Goal: Information Seeking & Learning: Check status

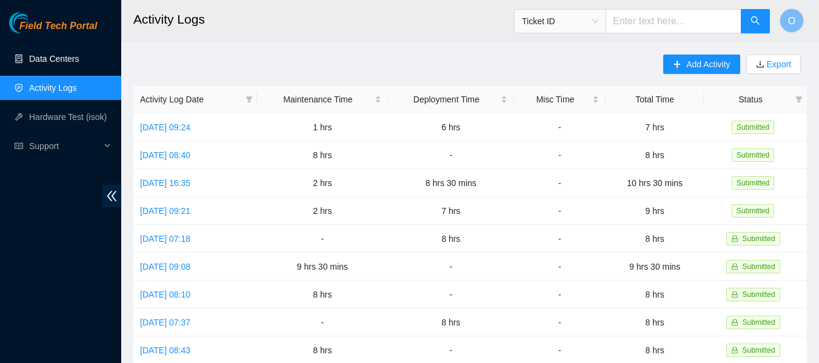
click at [62, 54] on link "Data Centers" at bounding box center [54, 59] width 50 height 10
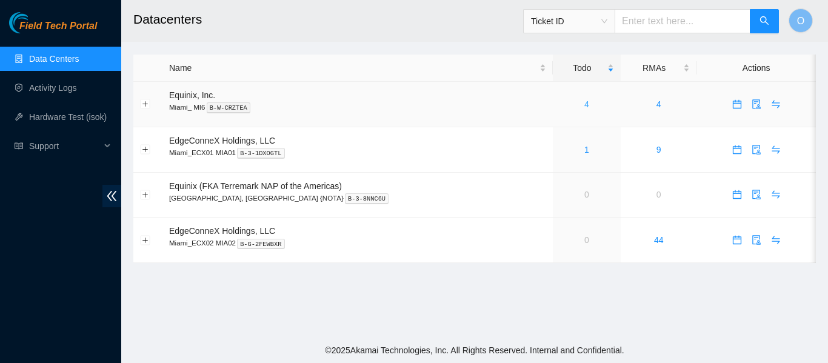
click at [584, 104] on link "4" at bounding box center [586, 104] width 5 height 10
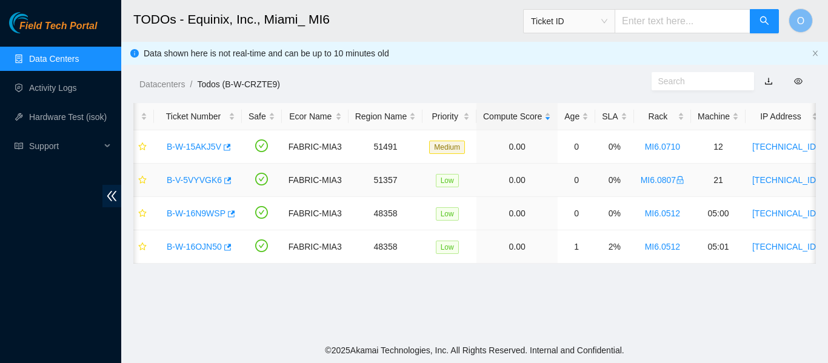
scroll to position [0, 6]
click at [41, 55] on link "Data Centers" at bounding box center [54, 59] width 50 height 10
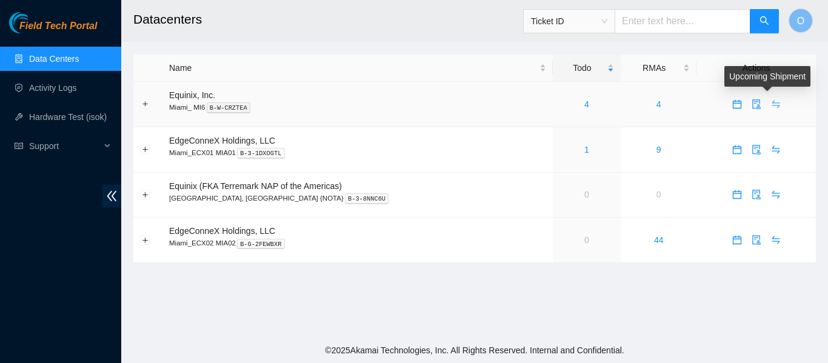
click at [772, 103] on icon "swap" at bounding box center [776, 105] width 8 height 8
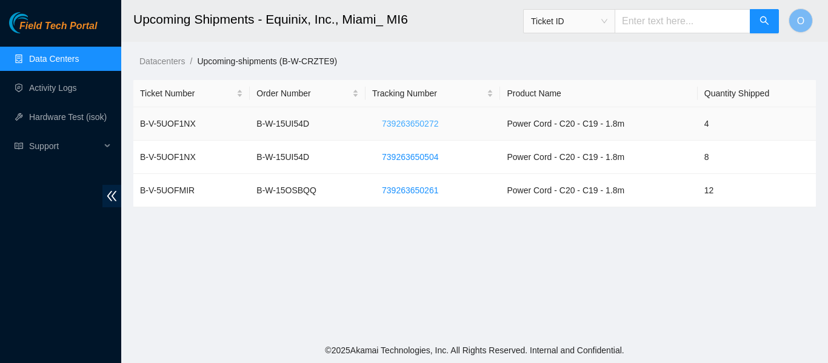
click at [425, 125] on span "739263650272" at bounding box center [410, 123] width 56 height 13
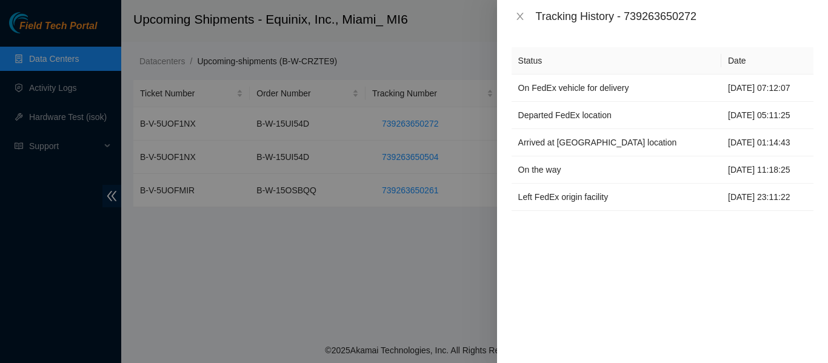
click at [670, 10] on div "Tracking History - 739263650272" at bounding box center [675, 16] width 278 height 13
copy div "739263650272"
click at [519, 21] on icon "close" at bounding box center [520, 17] width 10 height 10
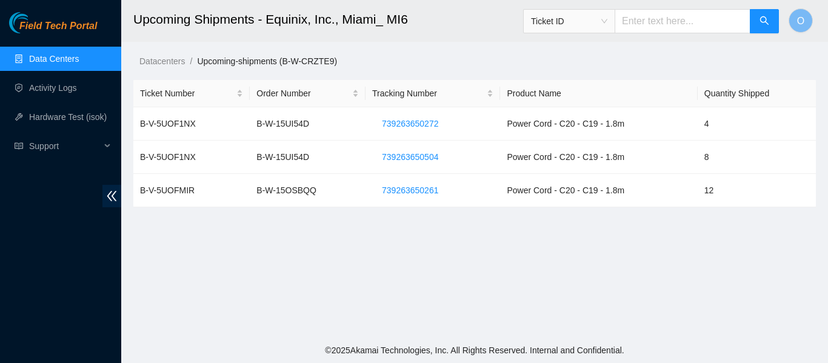
click at [70, 58] on link "Data Centers" at bounding box center [54, 59] width 50 height 10
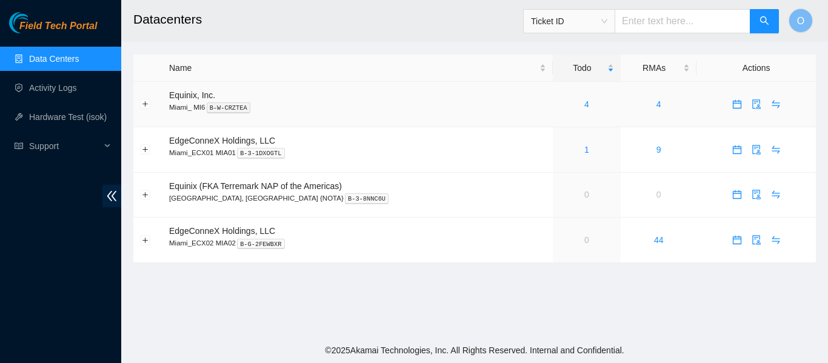
click at [559, 101] on div "4" at bounding box center [586, 104] width 55 height 13
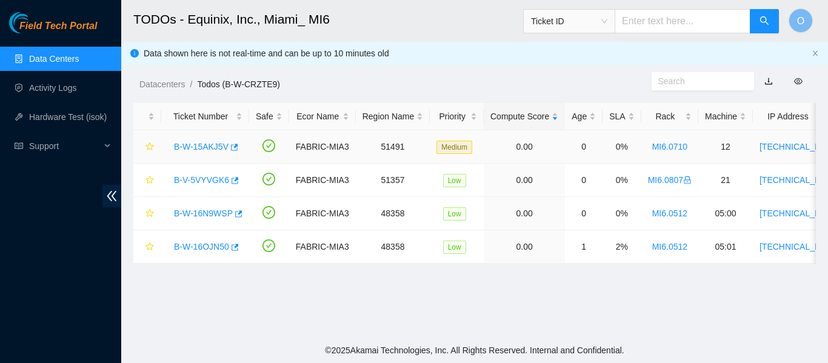
click at [213, 148] on link "B-W-15AKJ5V" at bounding box center [201, 147] width 55 height 10
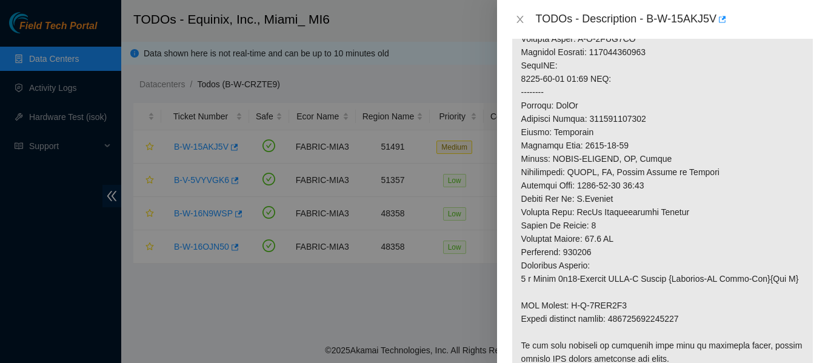
scroll to position [612, 0]
click at [523, 18] on icon "close" at bounding box center [520, 20] width 10 height 10
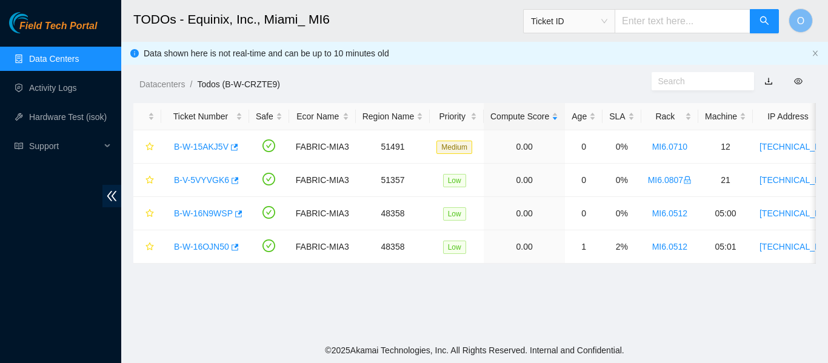
scroll to position [437, 0]
click at [208, 181] on link "B-V-5VYVGK6" at bounding box center [201, 180] width 55 height 10
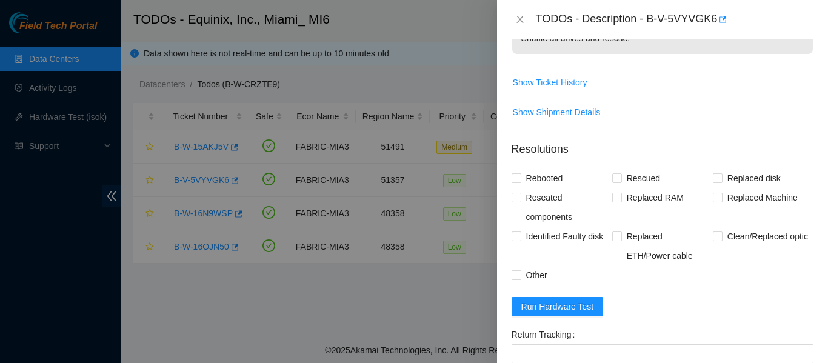
scroll to position [237, 0]
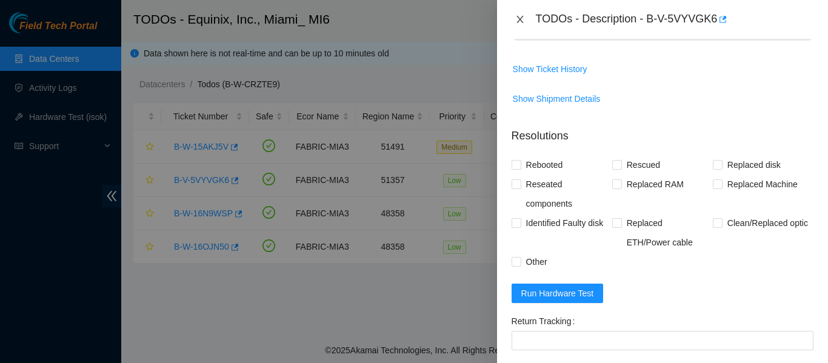
click at [521, 20] on icon "close" at bounding box center [519, 19] width 7 height 7
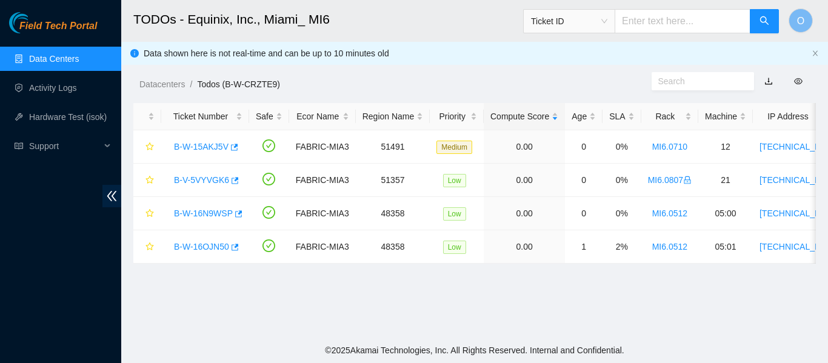
scroll to position [255, 0]
click at [204, 248] on link "B-W-16OJN50" at bounding box center [201, 247] width 55 height 10
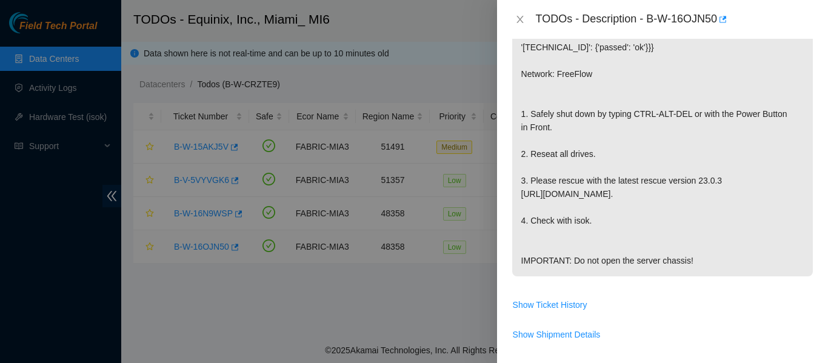
scroll to position [237, 0]
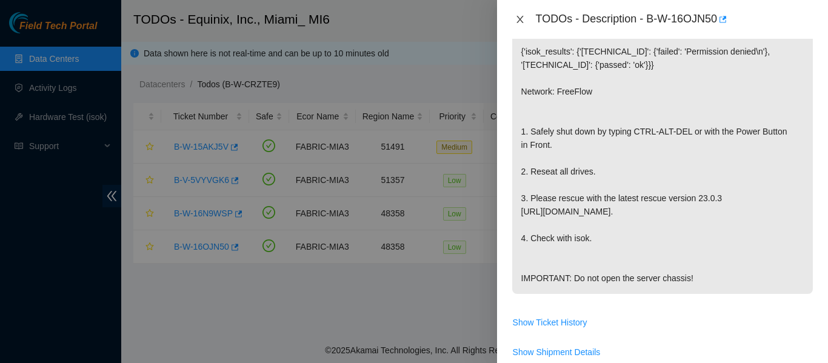
click at [519, 19] on icon "close" at bounding box center [519, 19] width 7 height 7
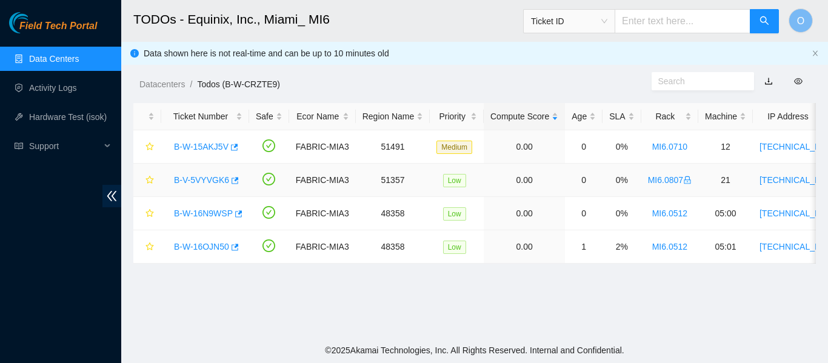
scroll to position [255, 0]
click at [202, 211] on link "B-W-16N9WSP" at bounding box center [203, 213] width 59 height 10
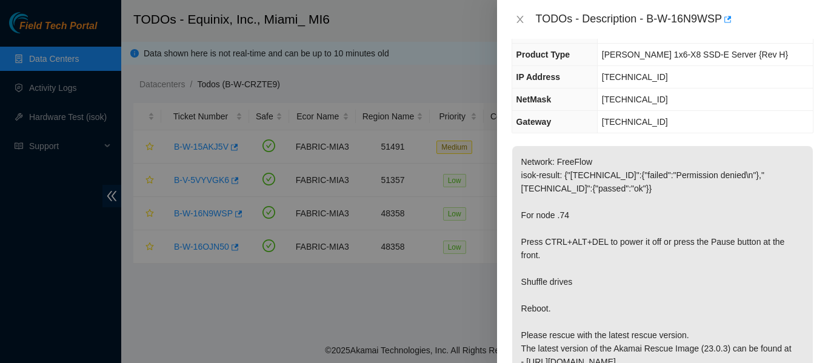
scroll to position [95, 0]
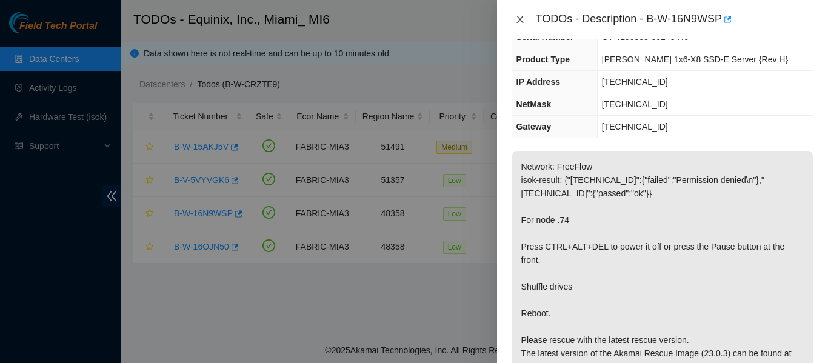
click at [516, 15] on icon "close" at bounding box center [520, 20] width 10 height 10
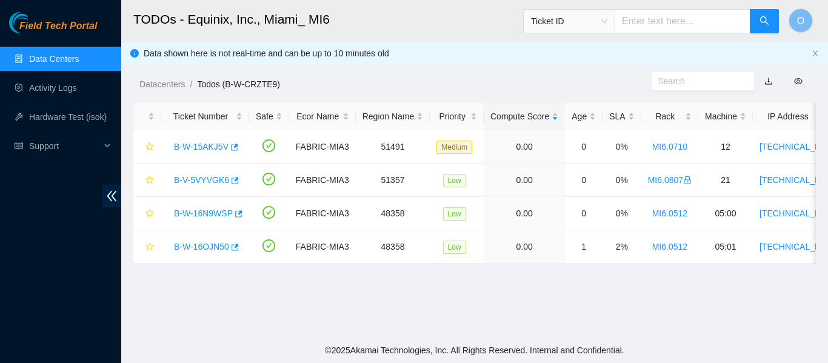
scroll to position [135, 0]
click at [195, 249] on link "B-W-16OJN50" at bounding box center [201, 247] width 55 height 10
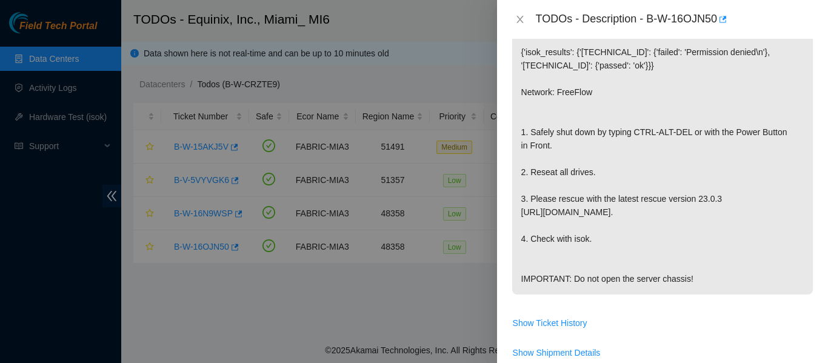
scroll to position [359, 0]
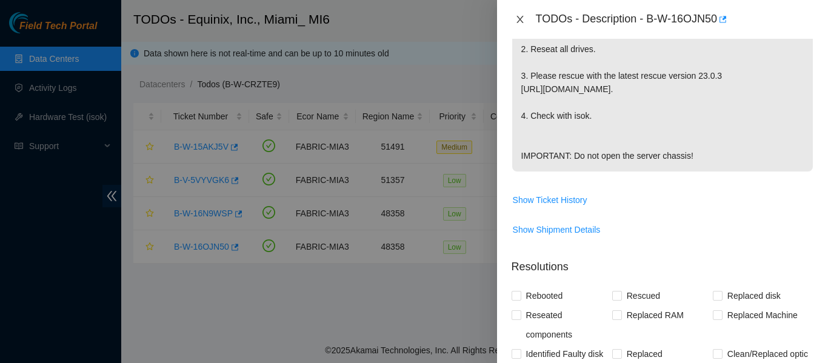
click at [519, 16] on icon "close" at bounding box center [520, 20] width 10 height 10
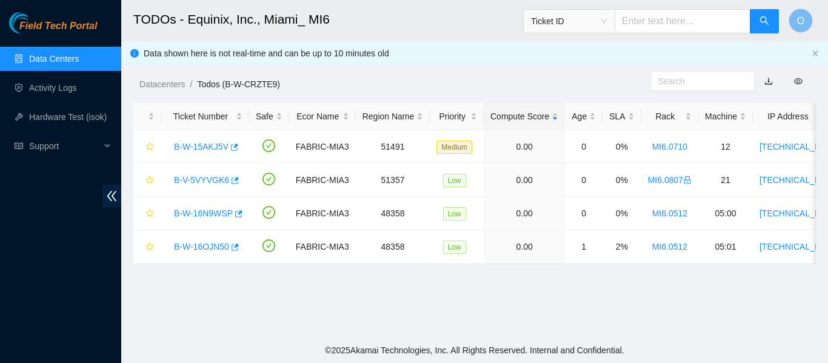
scroll to position [377, 0]
click at [201, 149] on link "B-W-15AKJ5V" at bounding box center [201, 147] width 55 height 10
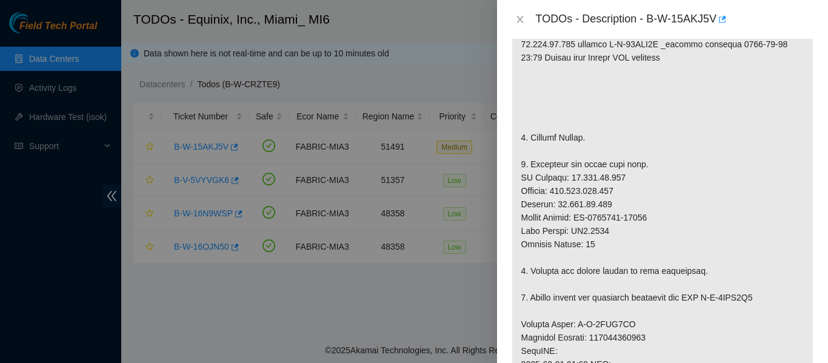
scroll to position [326, 0]
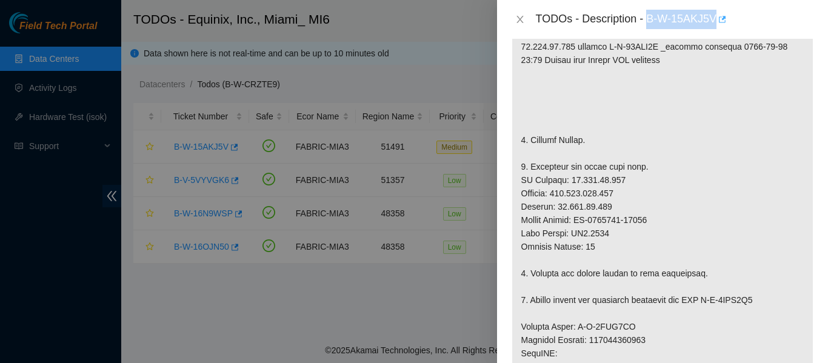
drag, startPoint x: 648, startPoint y: 16, endPoint x: 717, endPoint y: 16, distance: 69.1
click at [717, 16] on div "TODOs - Description - B-W-15AKJ5V" at bounding box center [675, 19] width 278 height 19
copy div "B-W-15AKJ5V"
click at [725, 21] on icon "button" at bounding box center [721, 19] width 8 height 8
click at [520, 18] on icon "close" at bounding box center [520, 20] width 10 height 10
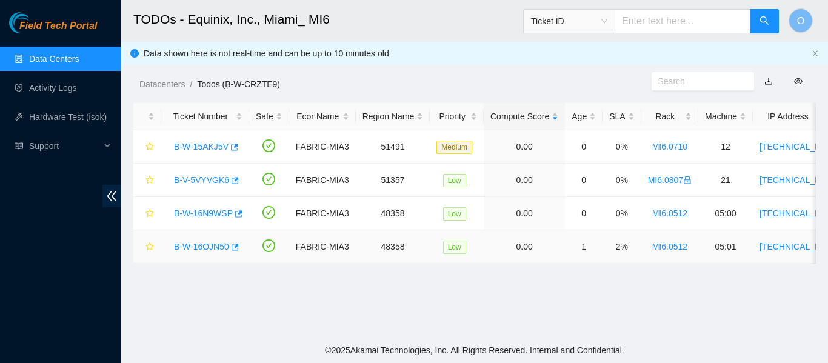
scroll to position [339, 0]
click at [65, 55] on link "Data Centers" at bounding box center [54, 59] width 50 height 10
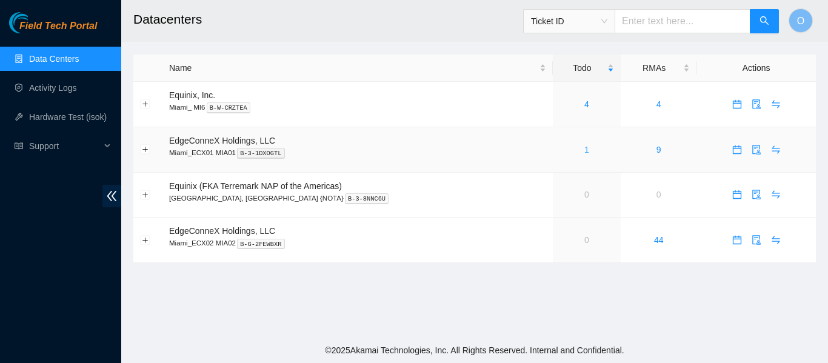
click at [584, 150] on link "1" at bounding box center [586, 150] width 5 height 10
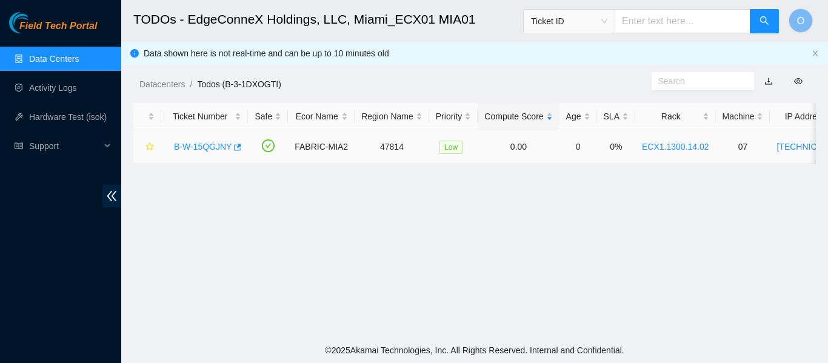
click at [210, 144] on link "B-W-15QGJNY" at bounding box center [203, 147] width 58 height 10
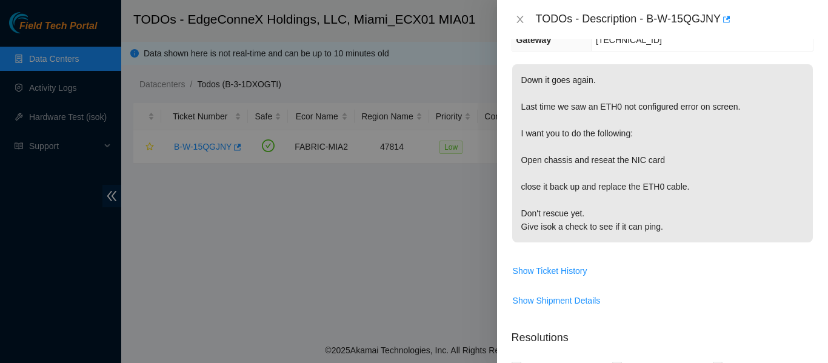
scroll to position [181, 0]
click at [521, 18] on icon "close" at bounding box center [520, 20] width 10 height 10
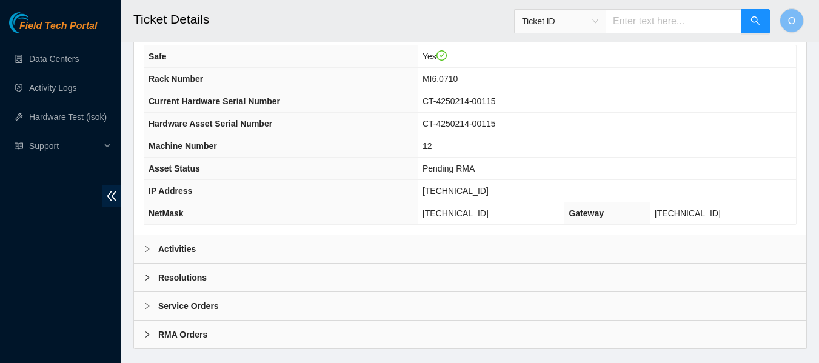
scroll to position [446, 0]
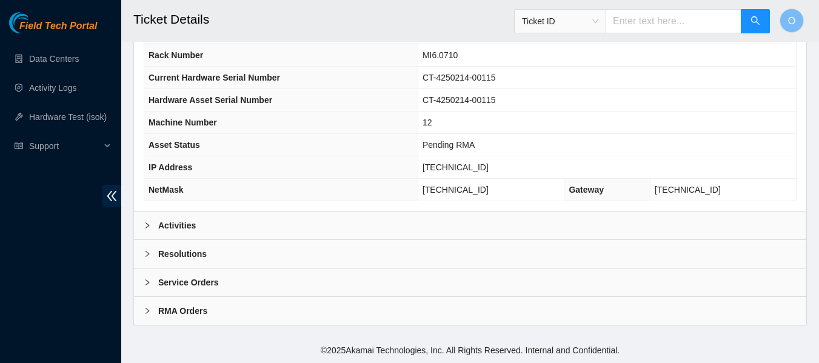
click at [209, 279] on b "Service Orders" at bounding box center [188, 282] width 61 height 13
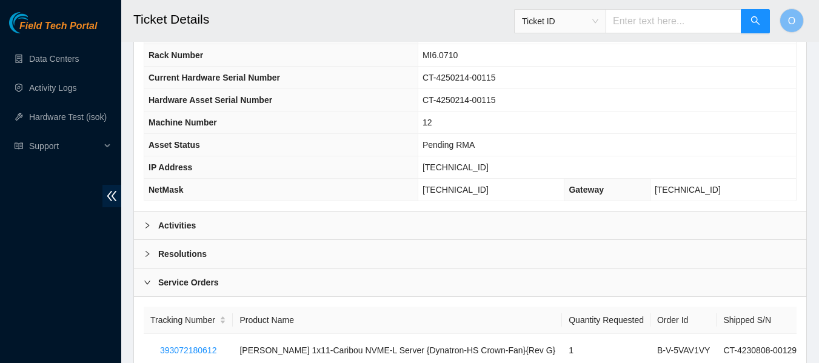
scroll to position [527, 0]
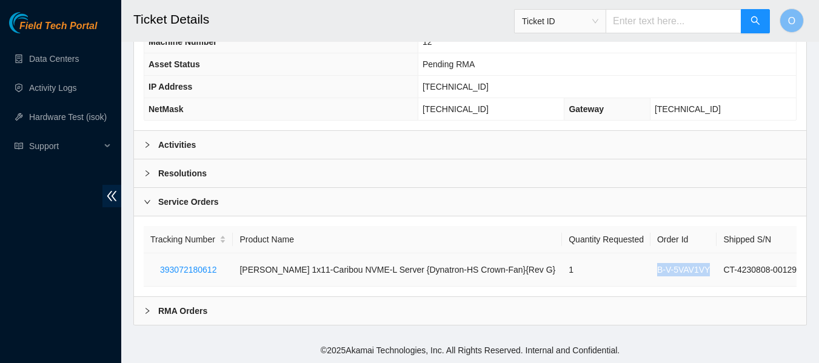
drag, startPoint x: 641, startPoint y: 269, endPoint x: 695, endPoint y: 274, distance: 54.2
click at [695, 274] on td "B-V-5VAV1VY" at bounding box center [683, 269] width 66 height 33
copy td "B-V-5VAV1VY"
click at [190, 267] on span "393072180612" at bounding box center [188, 269] width 56 height 13
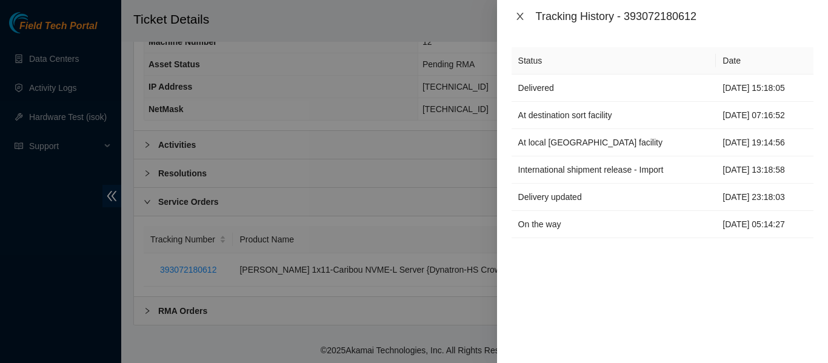
click at [518, 15] on icon "close" at bounding box center [519, 16] width 7 height 7
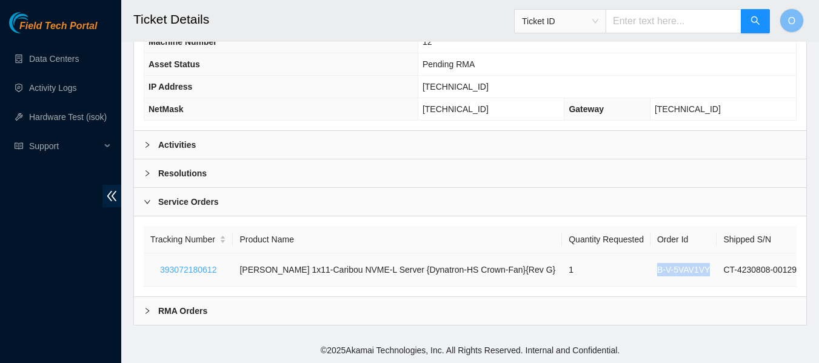
click at [200, 270] on span "393072180612" at bounding box center [188, 269] width 56 height 13
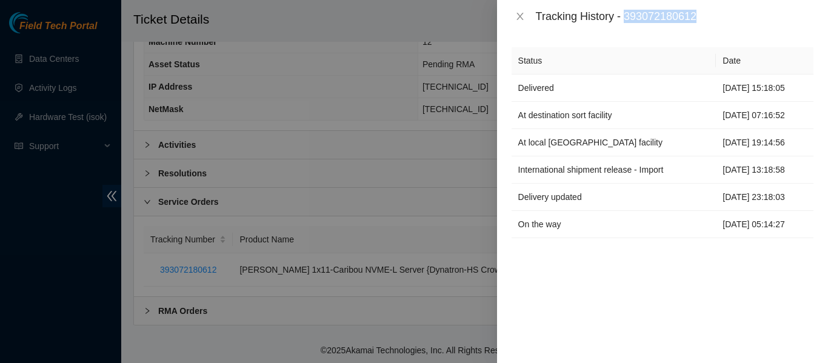
drag, startPoint x: 628, startPoint y: 16, endPoint x: 699, endPoint y: 17, distance: 70.9
click at [699, 17] on div "Tracking History - 393072180612" at bounding box center [675, 16] width 278 height 13
copy div "393072180612"
click at [522, 19] on icon "close" at bounding box center [519, 16] width 7 height 7
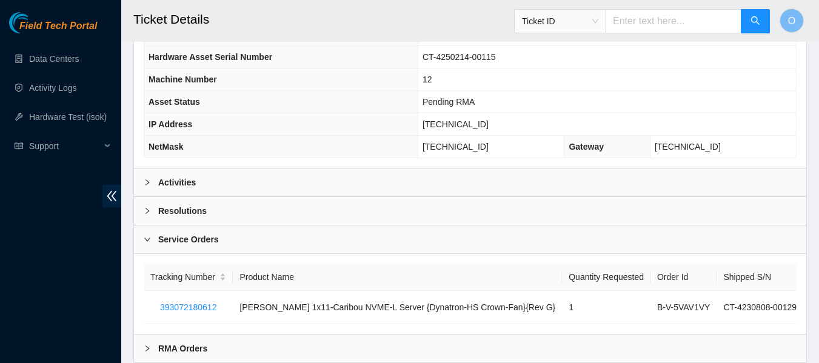
scroll to position [489, 0]
click at [175, 178] on b "Activities" at bounding box center [177, 182] width 38 height 13
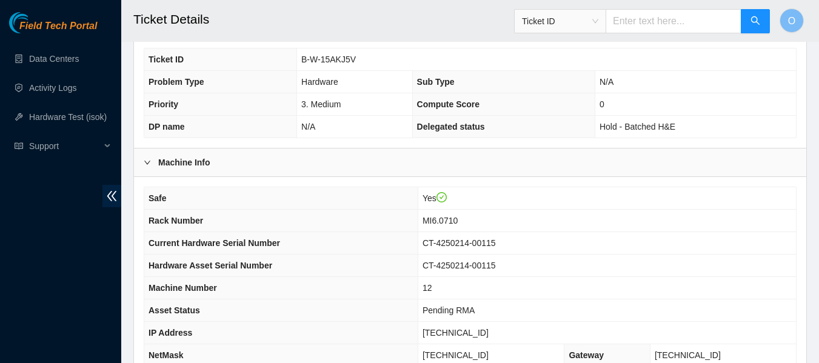
scroll to position [275, 0]
